Goal: Navigation & Orientation: Understand site structure

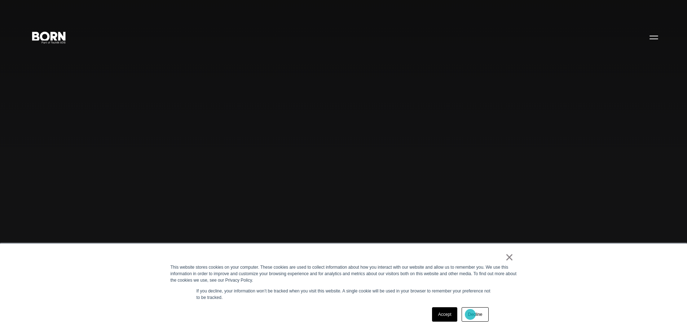
click at [470, 315] on link "Decline" at bounding box center [475, 315] width 27 height 14
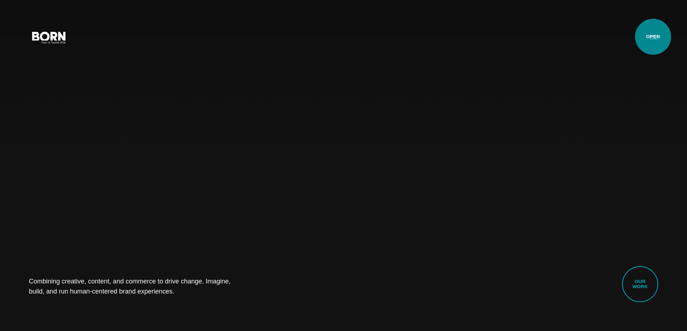
click at [653, 37] on button "Primary Menu" at bounding box center [653, 37] width 17 height 15
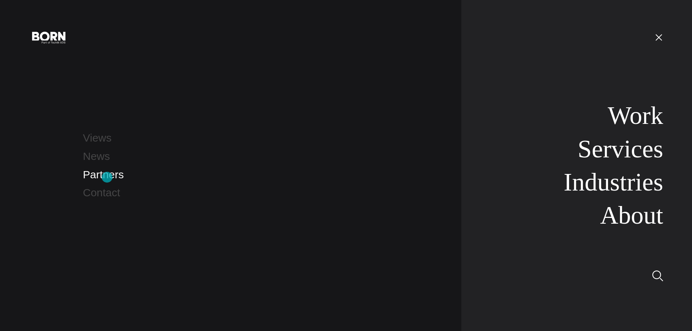
click at [107, 177] on link "Partners" at bounding box center [103, 175] width 41 height 12
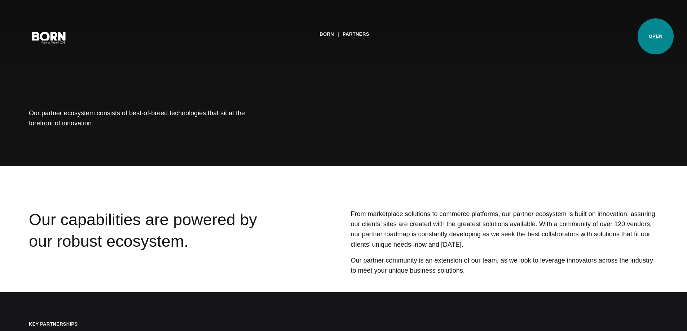
click at [656, 36] on button "Primary Menu" at bounding box center [653, 37] width 17 height 15
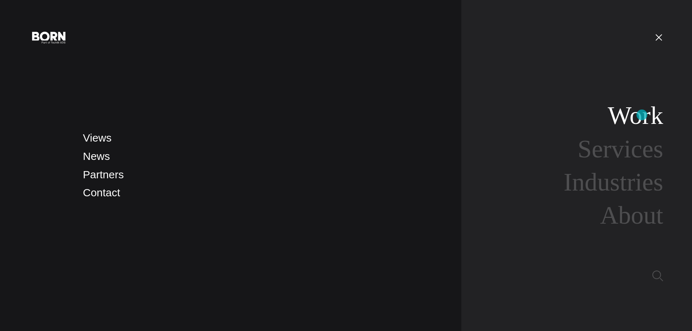
click at [642, 115] on link "Work" at bounding box center [636, 116] width 56 height 28
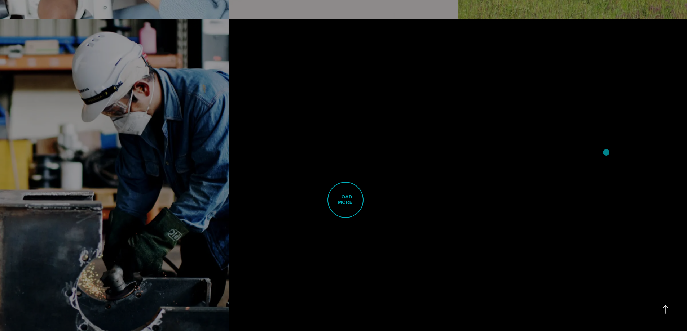
scroll to position [2164, 0]
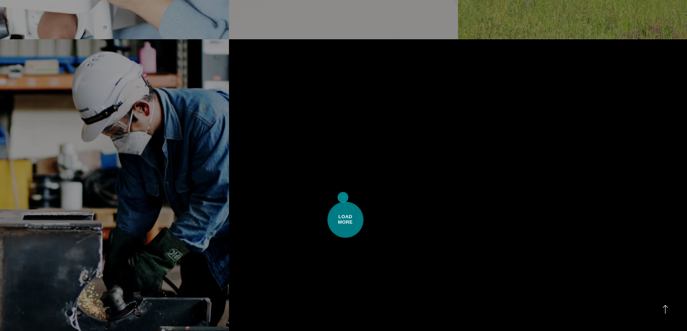
click at [344, 202] on span "Load More" at bounding box center [345, 220] width 36 height 36
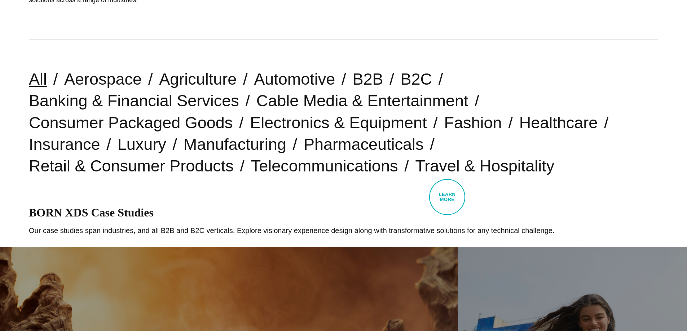
scroll to position [0, 0]
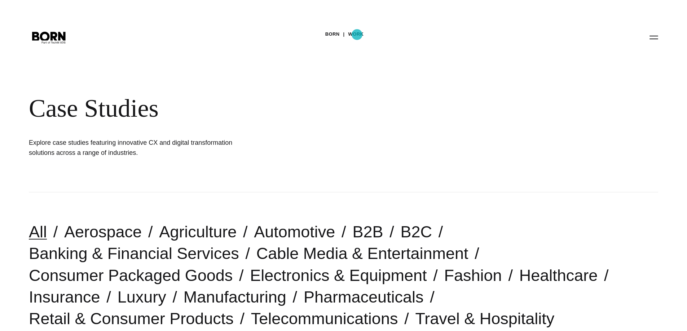
click at [357, 35] on link "Work" at bounding box center [356, 34] width 16 height 11
click at [332, 32] on link "BORN" at bounding box center [332, 34] width 14 height 11
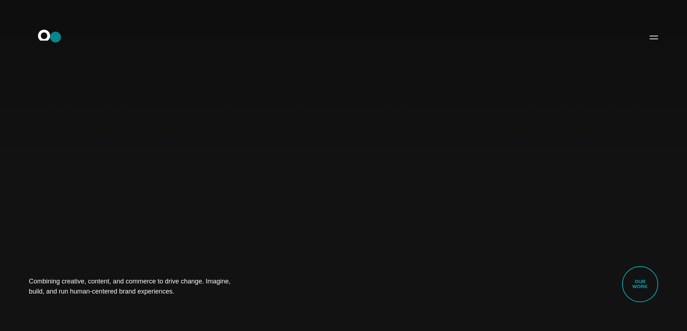
click at [56, 37] on icon ".st0{display:none;} .st1{display:inline;} .st2{font-family:'HelveticaNeue-Mediu…" at bounding box center [49, 37] width 46 height 19
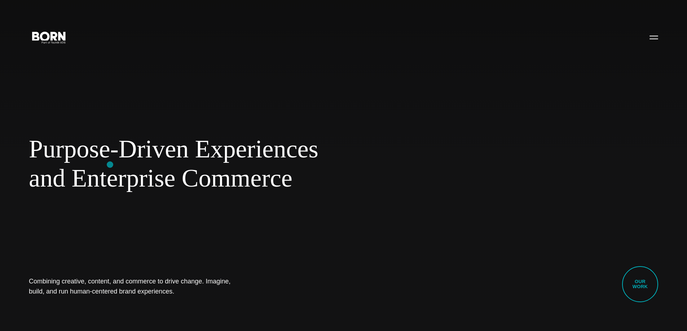
click at [110, 165] on span "and Enterprise Commerce" at bounding box center [234, 179] width 411 height 30
click at [94, 294] on h1 "Combining creative, content, and commerce to drive change. Imagine, build, and …" at bounding box center [137, 287] width 216 height 20
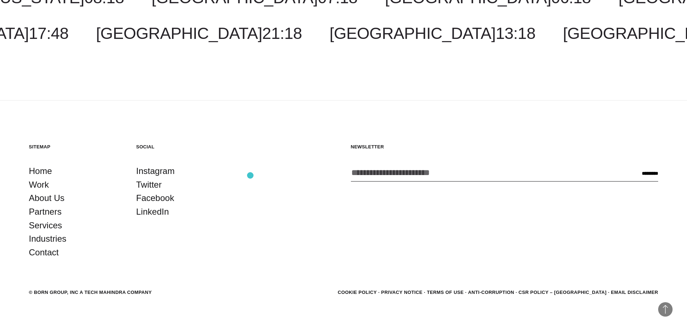
scroll to position [2289, 0]
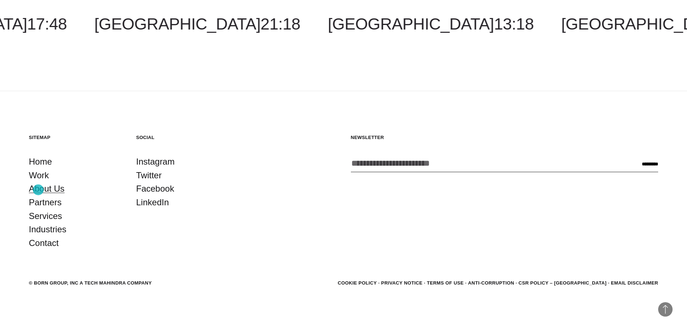
click at [38, 190] on link "About Us" at bounding box center [47, 189] width 36 height 14
